Goal: Information Seeking & Learning: Learn about a topic

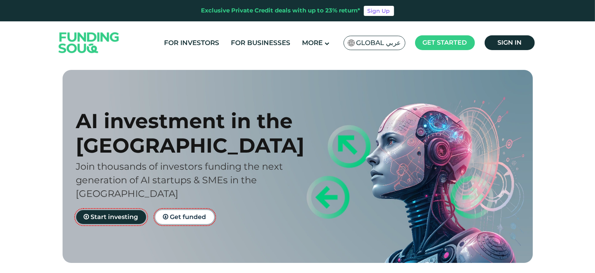
click at [381, 42] on span "Global عربي" at bounding box center [378, 42] width 45 height 9
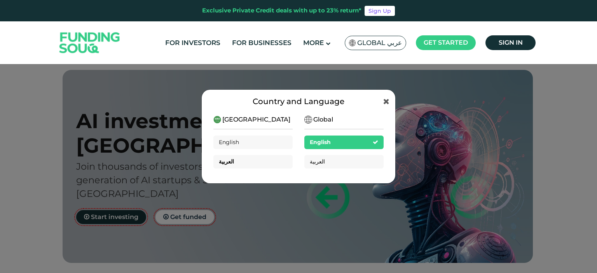
click at [243, 162] on div "العربية" at bounding box center [252, 162] width 79 height 14
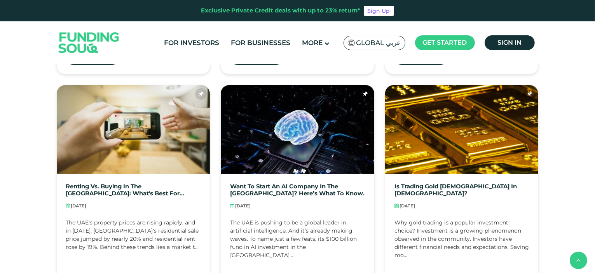
click at [372, 41] on span "Global عربي" at bounding box center [378, 42] width 45 height 9
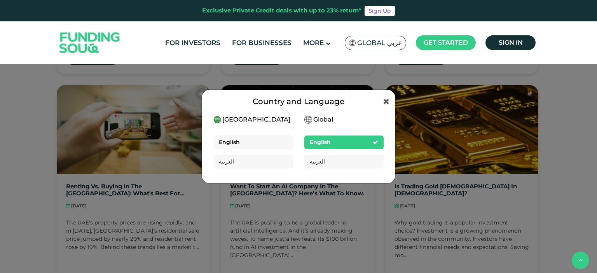
click at [255, 141] on div "English" at bounding box center [252, 143] width 79 height 14
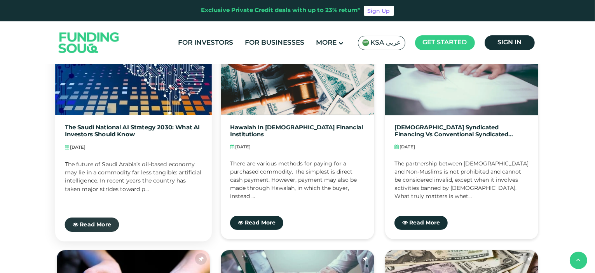
click at [98, 224] on span "Read More" at bounding box center [95, 224] width 31 height 5
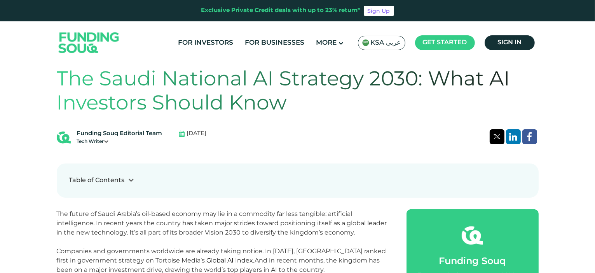
scroll to position [233, 0]
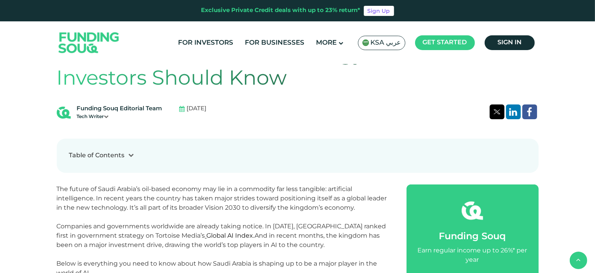
click at [129, 153] on icon at bounding box center [131, 154] width 5 height 5
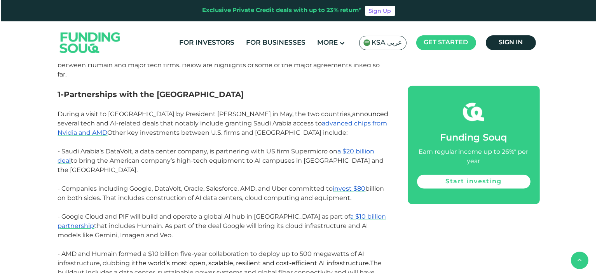
scroll to position [738, 0]
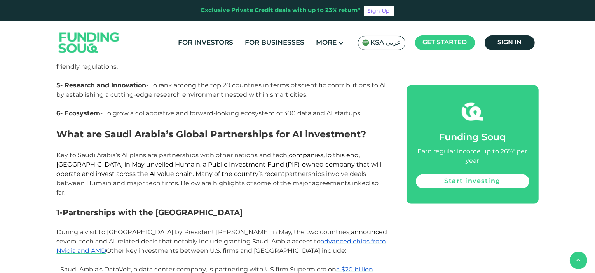
click at [390, 42] on span "KSA عربي" at bounding box center [386, 42] width 30 height 9
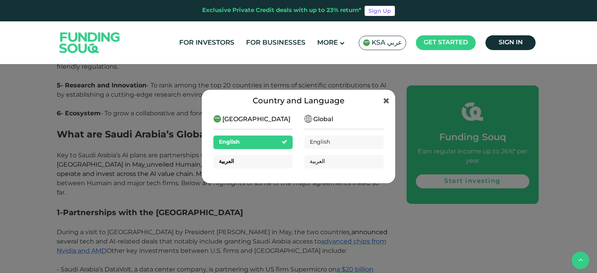
click at [246, 164] on div "العربية" at bounding box center [252, 162] width 79 height 14
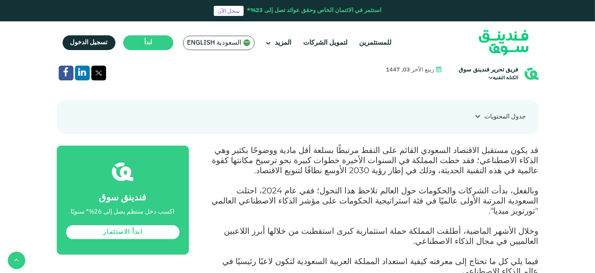
scroll to position [194, 0]
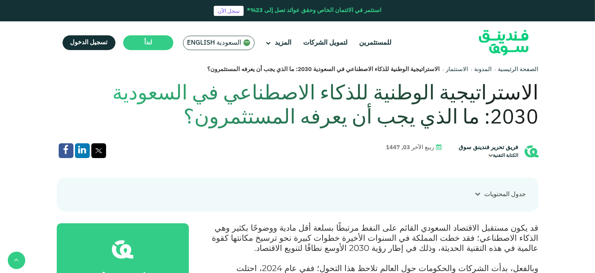
click at [480, 191] on div at bounding box center [477, 194] width 13 height 8
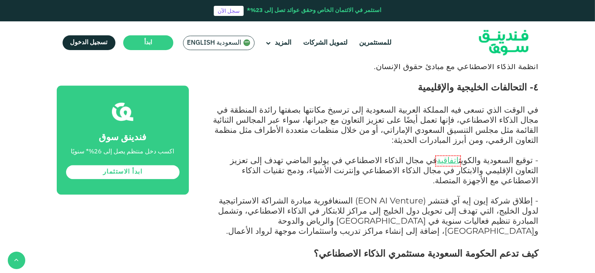
scroll to position [1827, 0]
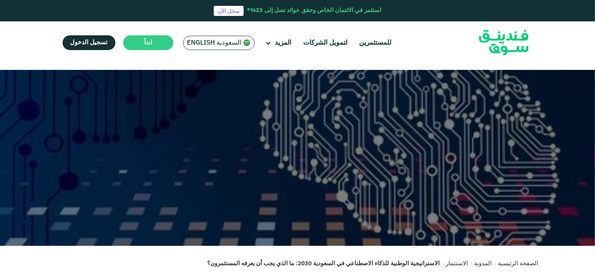
click at [228, 42] on span "السعودية English" at bounding box center [214, 42] width 54 height 9
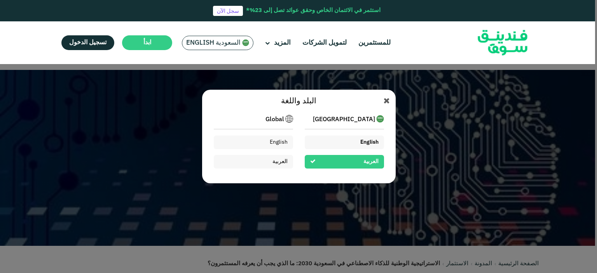
click at [375, 141] on span "English" at bounding box center [369, 142] width 18 height 5
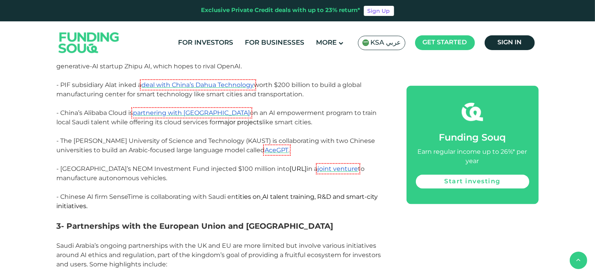
scroll to position [1049, 0]
